Goal: Information Seeking & Learning: Understand process/instructions

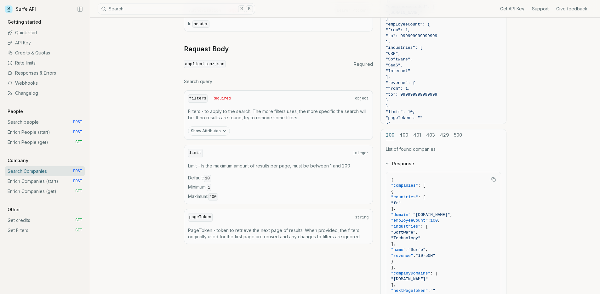
scroll to position [152, 0]
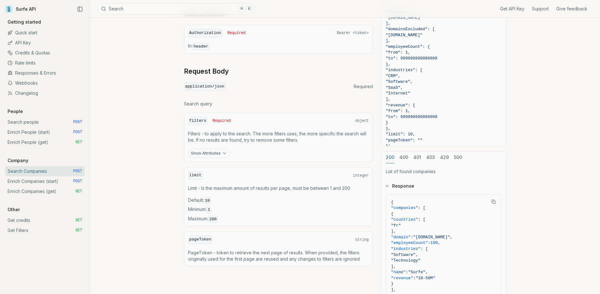
click at [205, 151] on button "Show Attributes" at bounding box center [209, 153] width 42 height 9
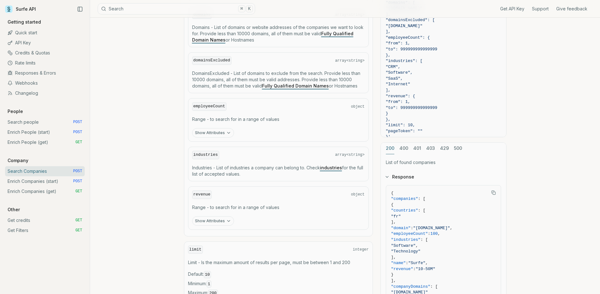
scroll to position [348, 0]
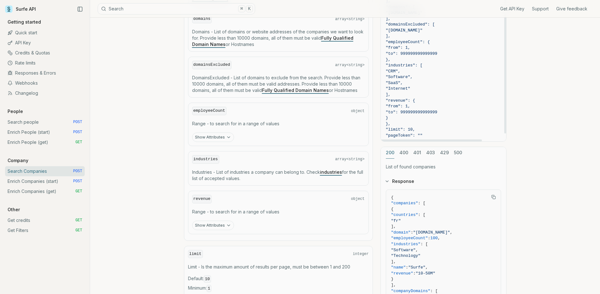
click at [15, 219] on link "Get credits GET" at bounding box center [45, 220] width 80 height 10
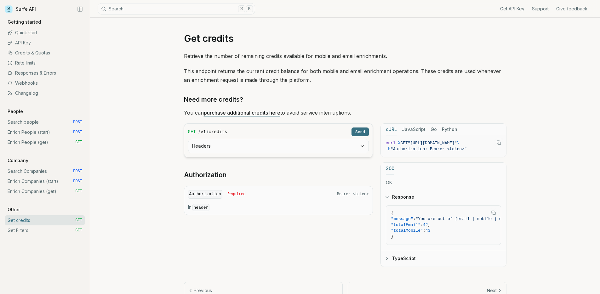
click at [31, 57] on link "Credits & Quotas" at bounding box center [45, 53] width 80 height 10
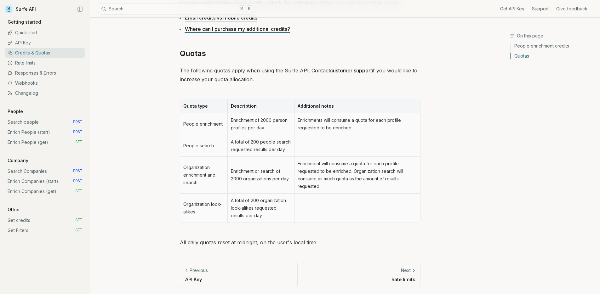
scroll to position [254, 0]
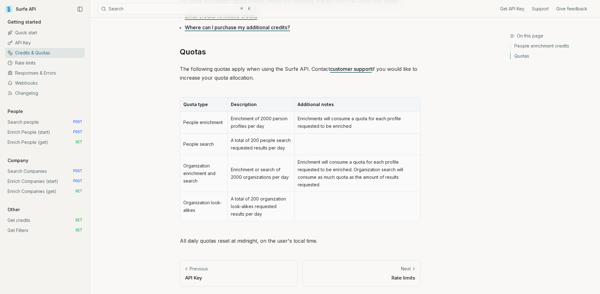
click at [391, 268] on div "Next" at bounding box center [361, 269] width 107 height 6
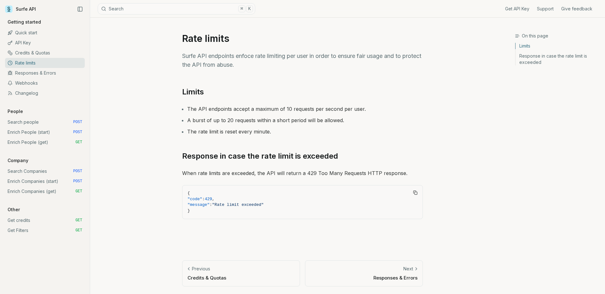
click at [36, 192] on link "Enrich Companies (get) GET" at bounding box center [45, 191] width 80 height 10
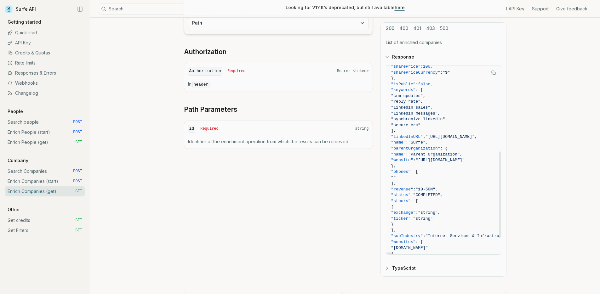
scroll to position [187, 0]
click at [390, 253] on div at bounding box center [389, 254] width 7 height 2
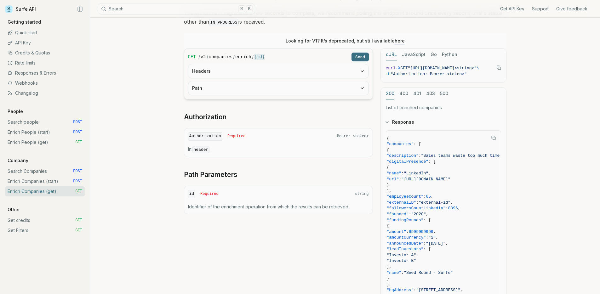
scroll to position [79, 0]
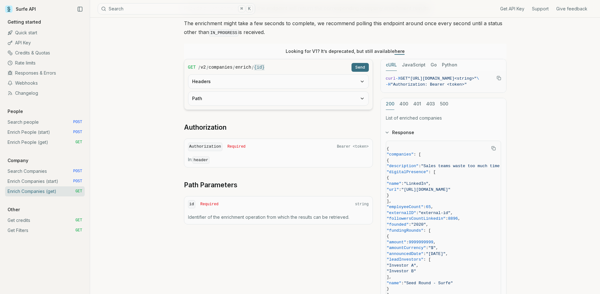
click at [35, 141] on link "Enrich People (get) GET" at bounding box center [45, 142] width 80 height 10
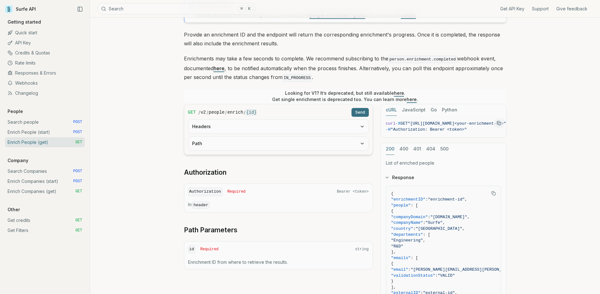
scroll to position [54, 0]
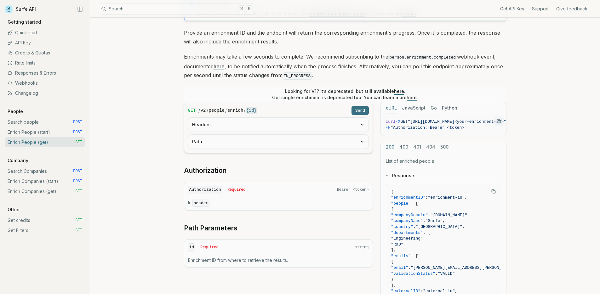
click at [253, 110] on code "{id}" at bounding box center [251, 110] width 11 height 6
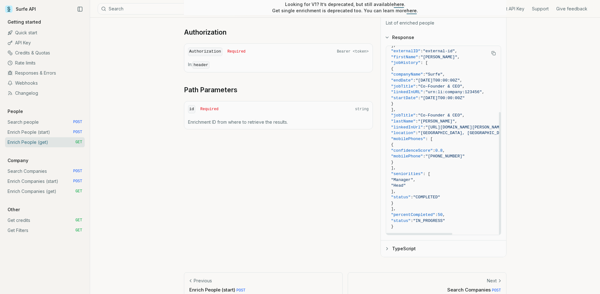
scroll to position [193, 0]
click at [386, 246] on icon "button" at bounding box center [386, 248] width 5 height 5
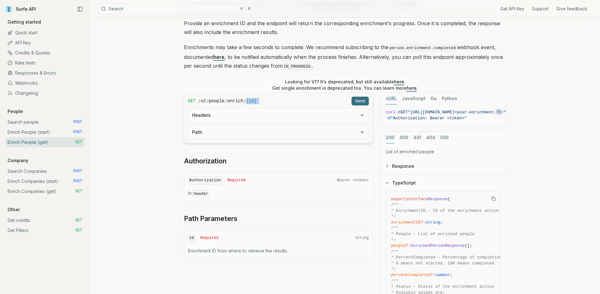
scroll to position [56, 0]
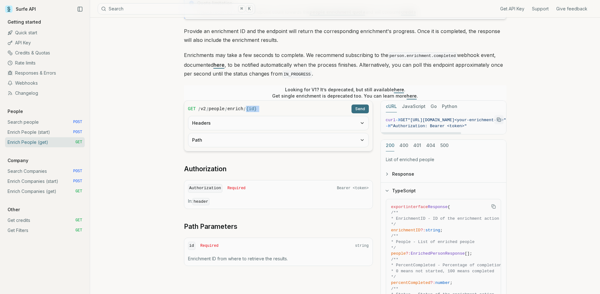
click at [500, 119] on icon "Copy Text" at bounding box center [499, 119] width 4 height 4
click at [46, 125] on link "Search people POST" at bounding box center [45, 122] width 80 height 10
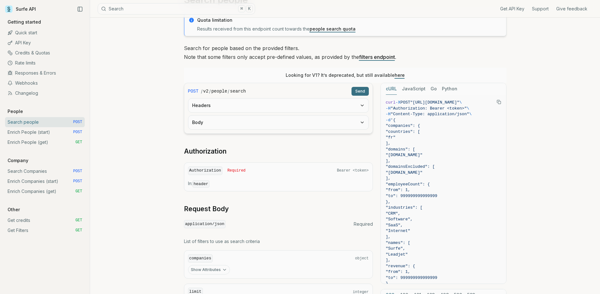
scroll to position [38, 0]
click at [24, 170] on link "Search Companies POST" at bounding box center [45, 171] width 80 height 10
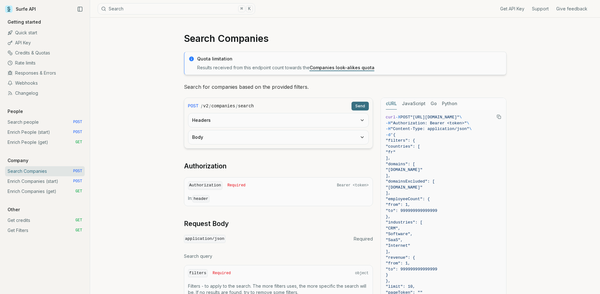
click at [31, 182] on link "Enrich Companies (start) POST" at bounding box center [45, 181] width 80 height 10
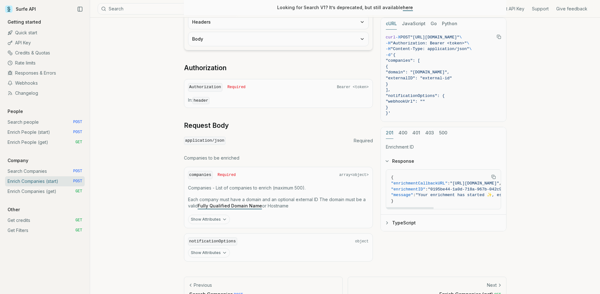
drag, startPoint x: 401, startPoint y: 208, endPoint x: 379, endPoint y: 197, distance: 24.8
click at [386, 207] on div at bounding box center [410, 208] width 48 height 2
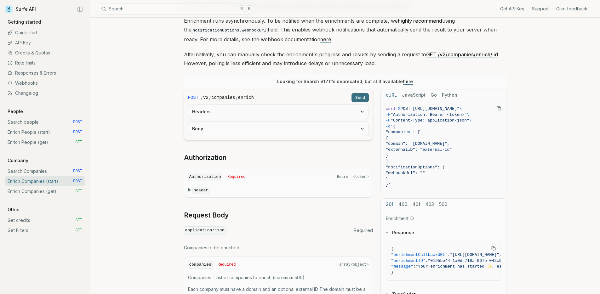
scroll to position [80, 0]
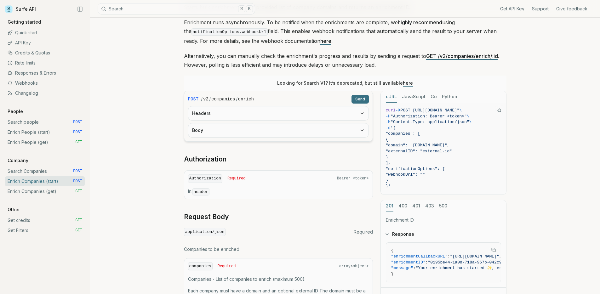
click at [39, 193] on link "Enrich Companies (get) GET" at bounding box center [45, 191] width 80 height 10
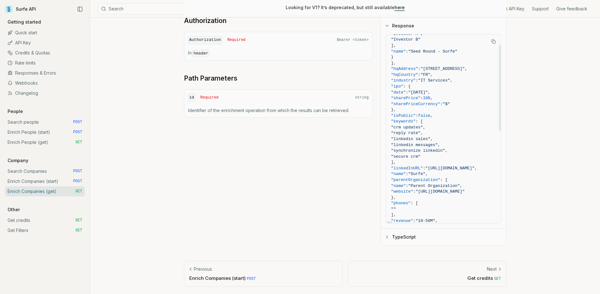
scroll to position [23, 0]
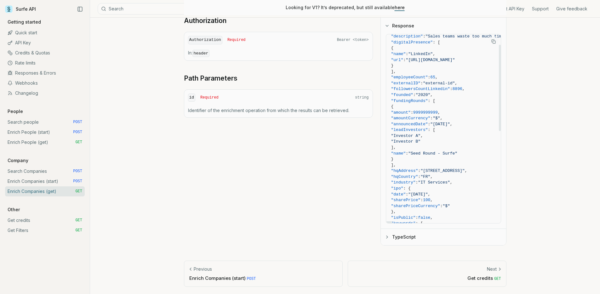
click at [29, 178] on link "Enrich Companies (start) POST" at bounding box center [45, 181] width 80 height 10
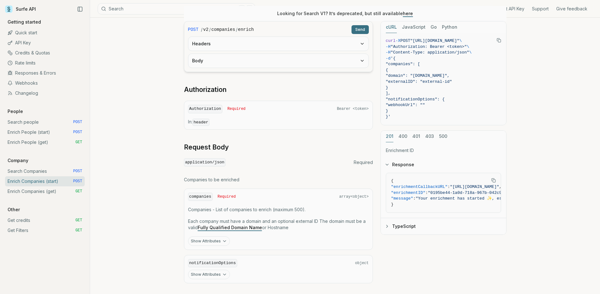
scroll to position [145, 0]
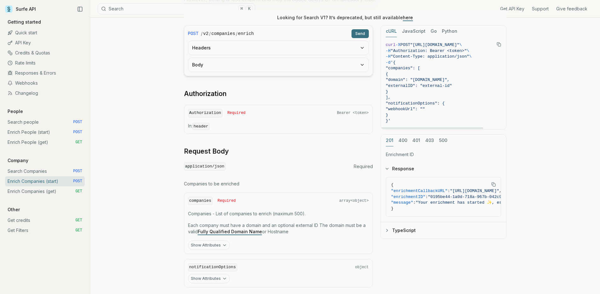
click at [497, 43] on icon "Copy Text" at bounding box center [498, 44] width 3 height 3
click at [36, 144] on link "Enrich People (get) GET" at bounding box center [45, 142] width 80 height 10
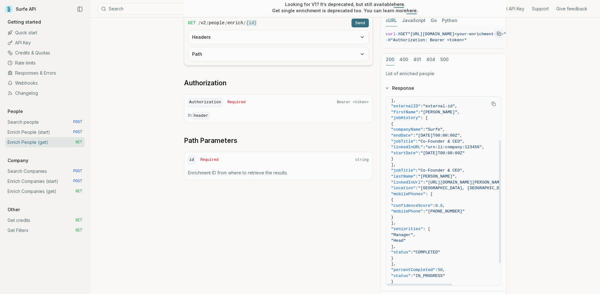
scroll to position [102, 0]
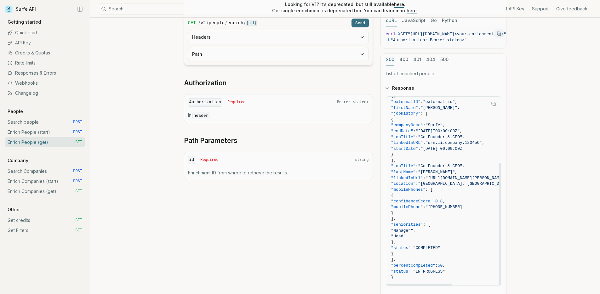
click at [43, 129] on link "Enrich People (start) POST" at bounding box center [45, 132] width 80 height 10
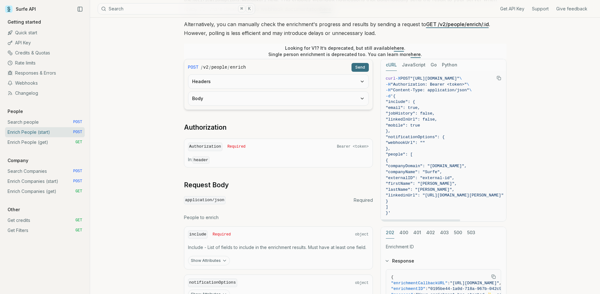
scroll to position [112, 0]
click at [28, 140] on link "Enrich People (get) GET" at bounding box center [45, 142] width 80 height 10
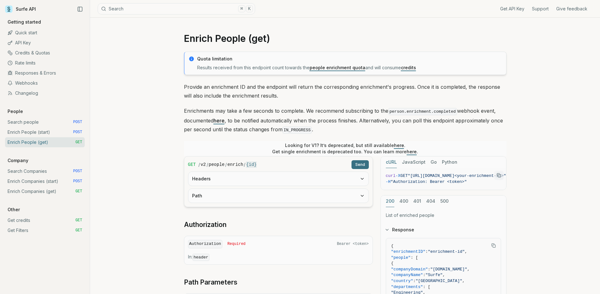
click at [34, 133] on link "Enrich People (start) POST" at bounding box center [45, 132] width 80 height 10
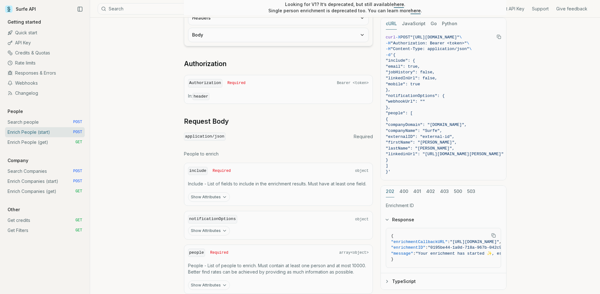
scroll to position [190, 0]
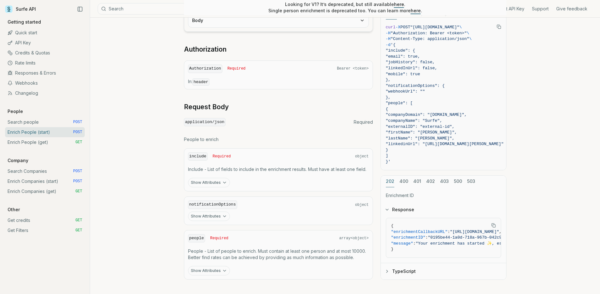
click at [31, 143] on link "Enrich People (get) GET" at bounding box center [45, 142] width 80 height 10
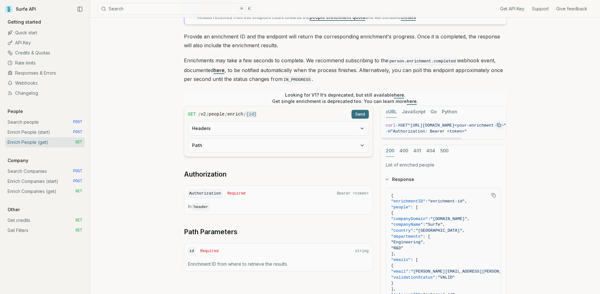
drag, startPoint x: 435, startPoint y: 137, endPoint x: 417, endPoint y: 138, distance: 18.0
click at [417, 138] on div at bounding box center [421, 139] width 81 height 2
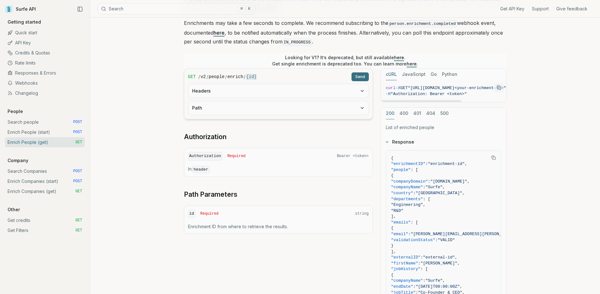
scroll to position [89, 0]
click at [49, 132] on link "Enrich People (start) POST" at bounding box center [45, 132] width 80 height 10
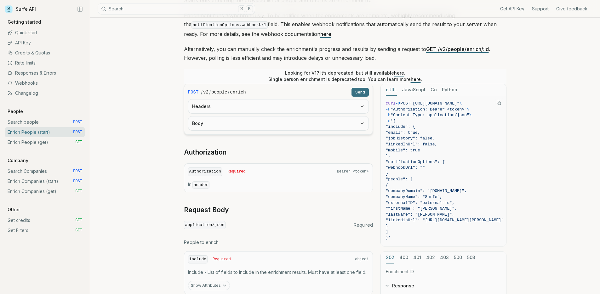
scroll to position [55, 0]
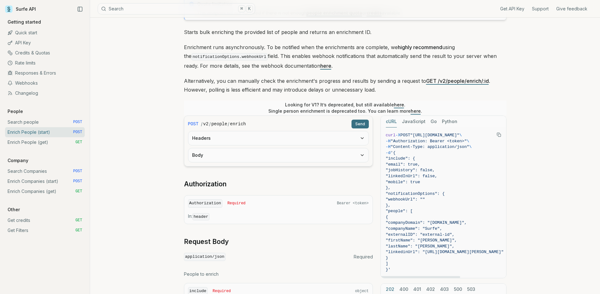
click at [498, 137] on button "Copy Text" at bounding box center [498, 134] width 9 height 9
click at [46, 140] on link "Enrich People (get) GET" at bounding box center [45, 142] width 80 height 10
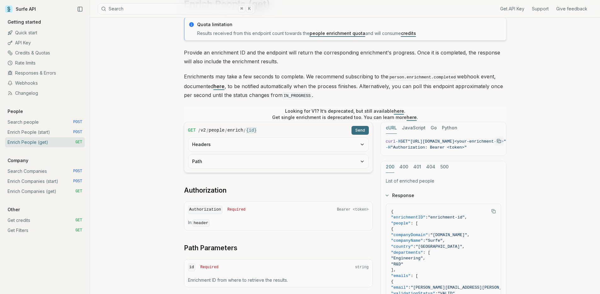
scroll to position [23, 0]
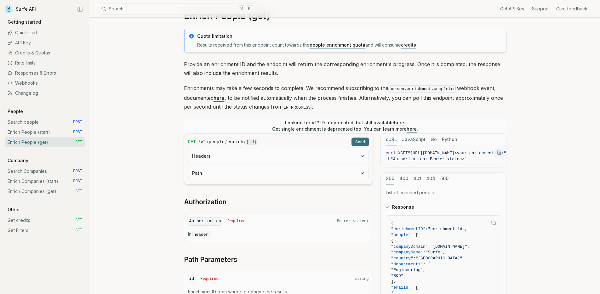
click at [8, 8] on g at bounding box center [9, 9] width 8 height 8
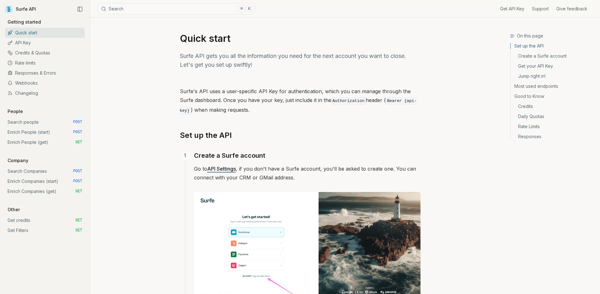
click at [8, 8] on icon at bounding box center [9, 8] width 3 height 3
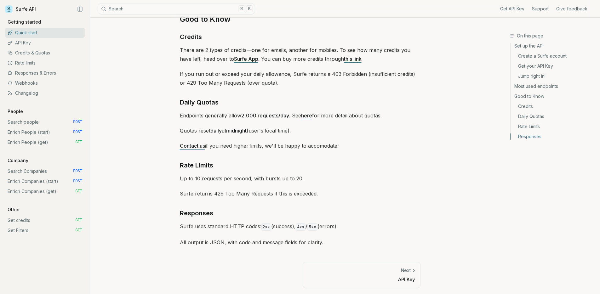
scroll to position [895, 0]
click at [16, 61] on link "Rate limits" at bounding box center [45, 63] width 80 height 10
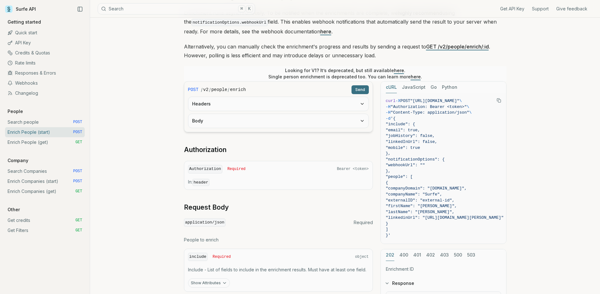
scroll to position [190, 0]
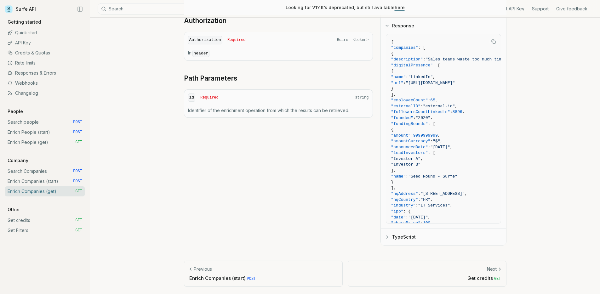
scroll to position [80, 0]
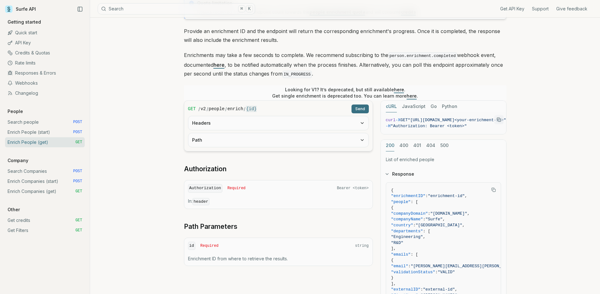
scroll to position [79, 0]
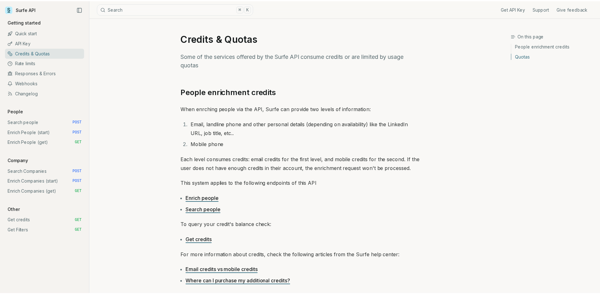
scroll to position [254, 0]
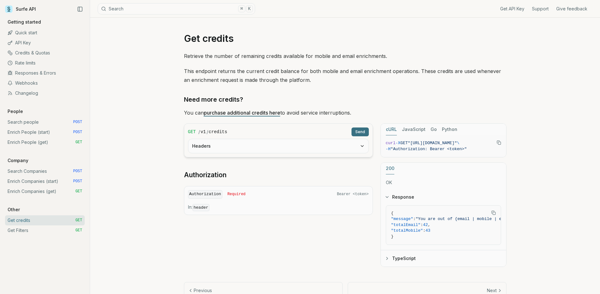
scroll to position [257, 0]
